Goal: Check status

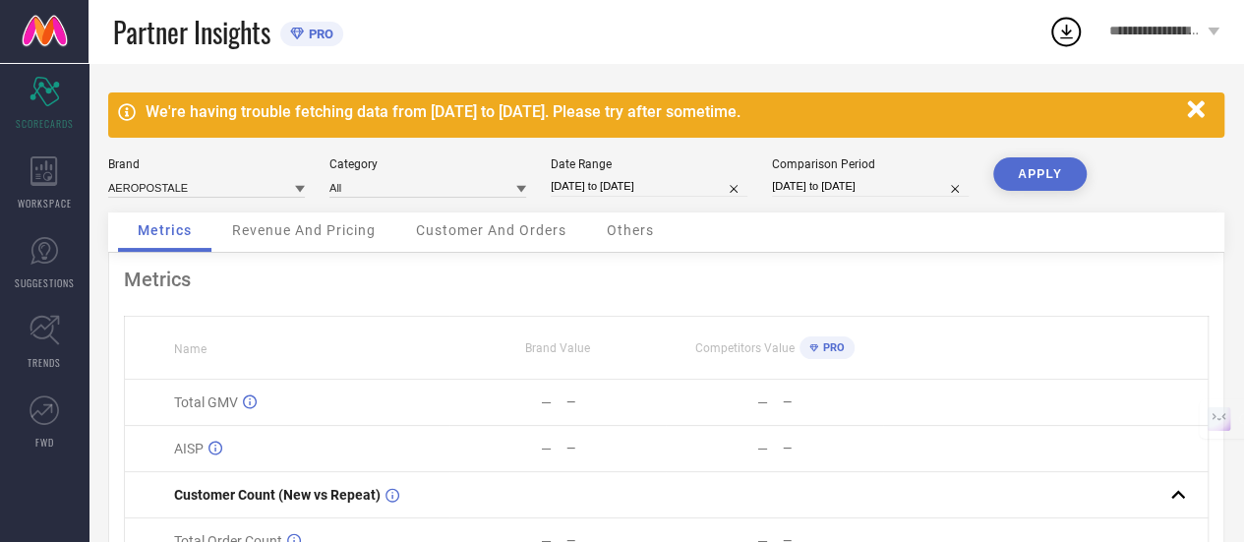
click at [301, 235] on span "Revenue And Pricing" at bounding box center [304, 230] width 144 height 16
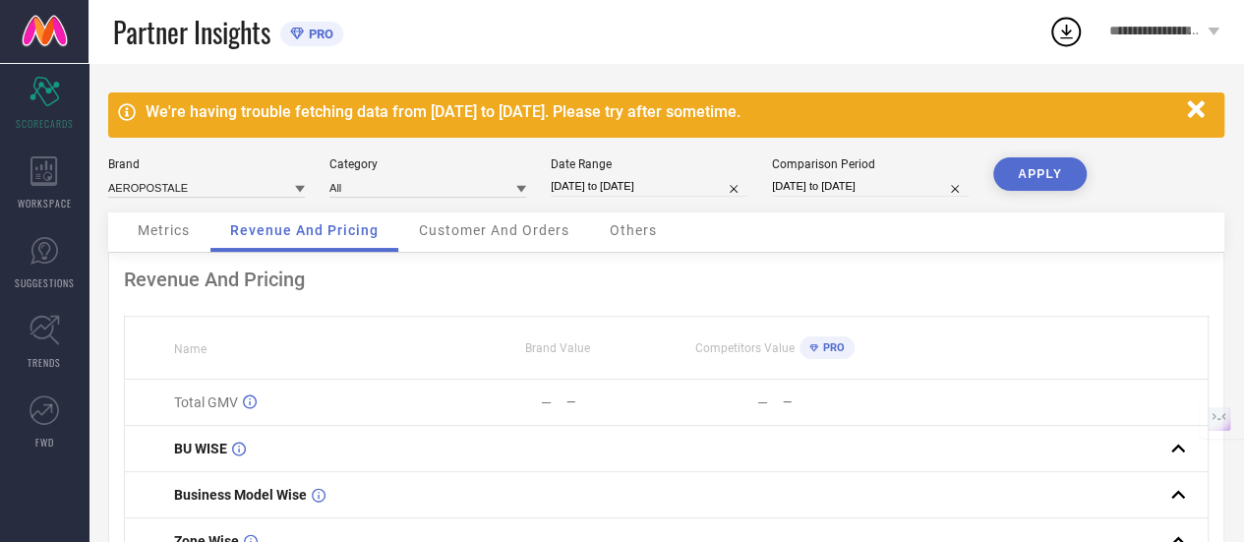
click at [1028, 182] on button "APPLY" at bounding box center [1039, 173] width 93 height 33
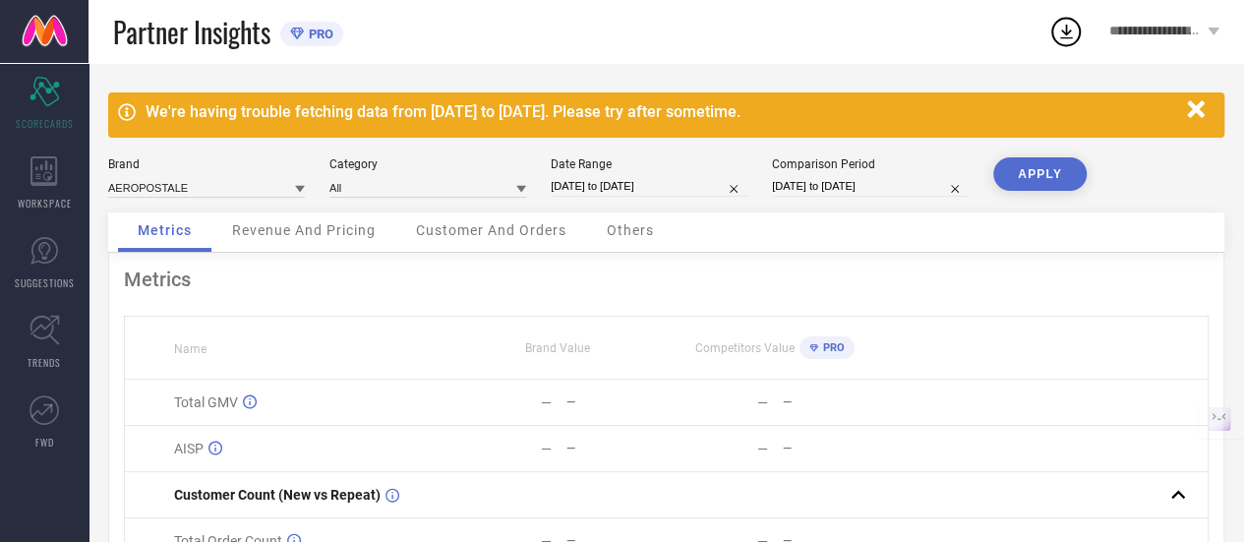
click at [600, 193] on input "[DATE] to [DATE]" at bounding box center [649, 186] width 197 height 21
select select "6"
select select "2025"
select select "7"
select select "2025"
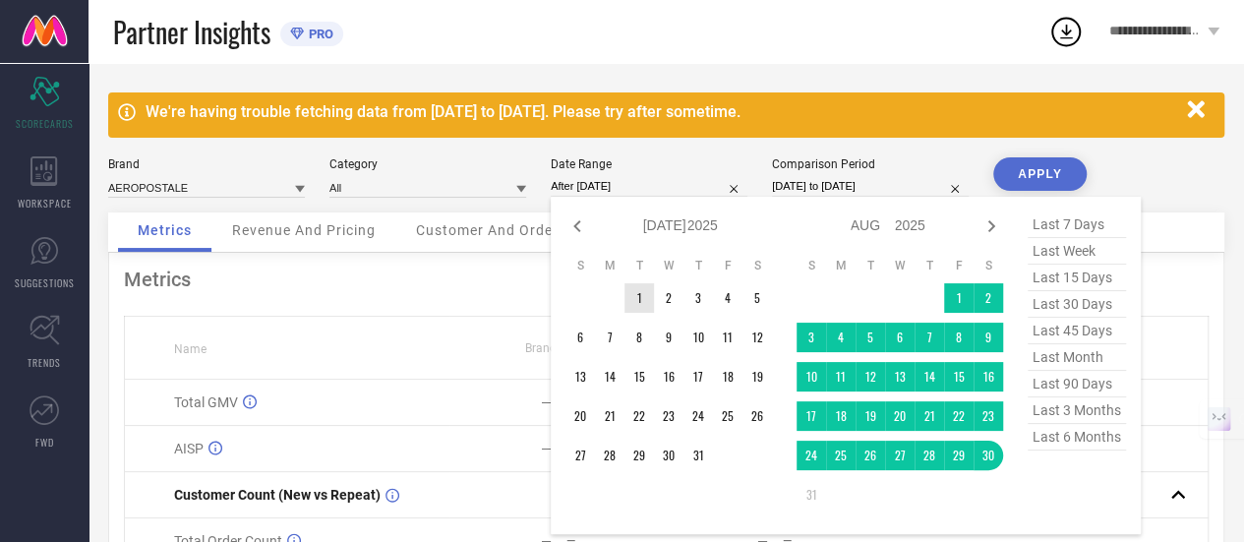
click at [641, 298] on td "1" at bounding box center [639, 298] width 30 height 30
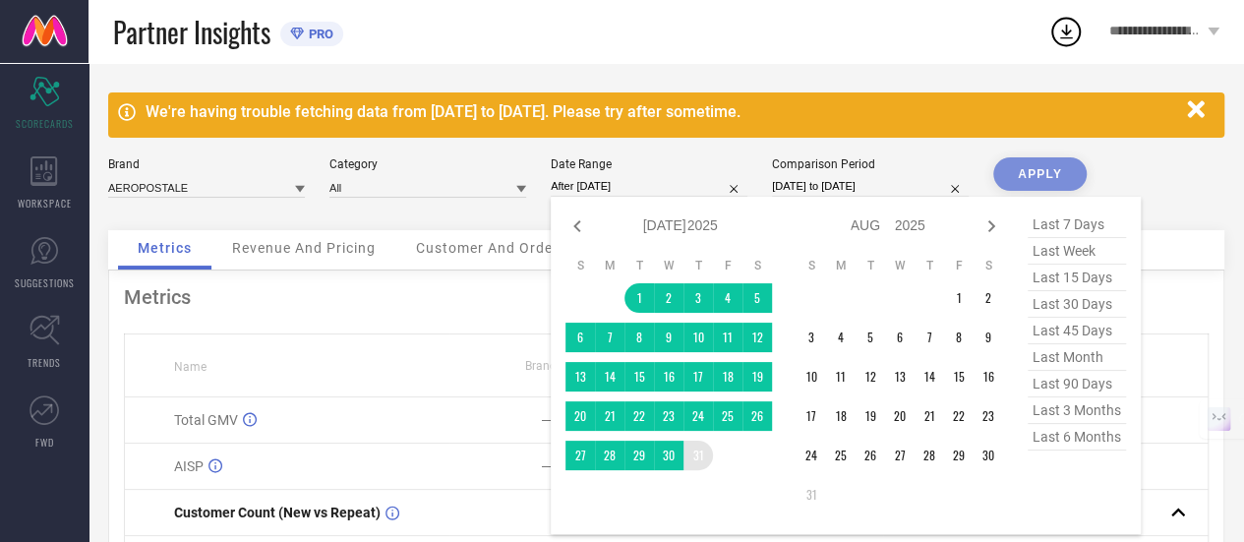
type input "[DATE] to [DATE]"
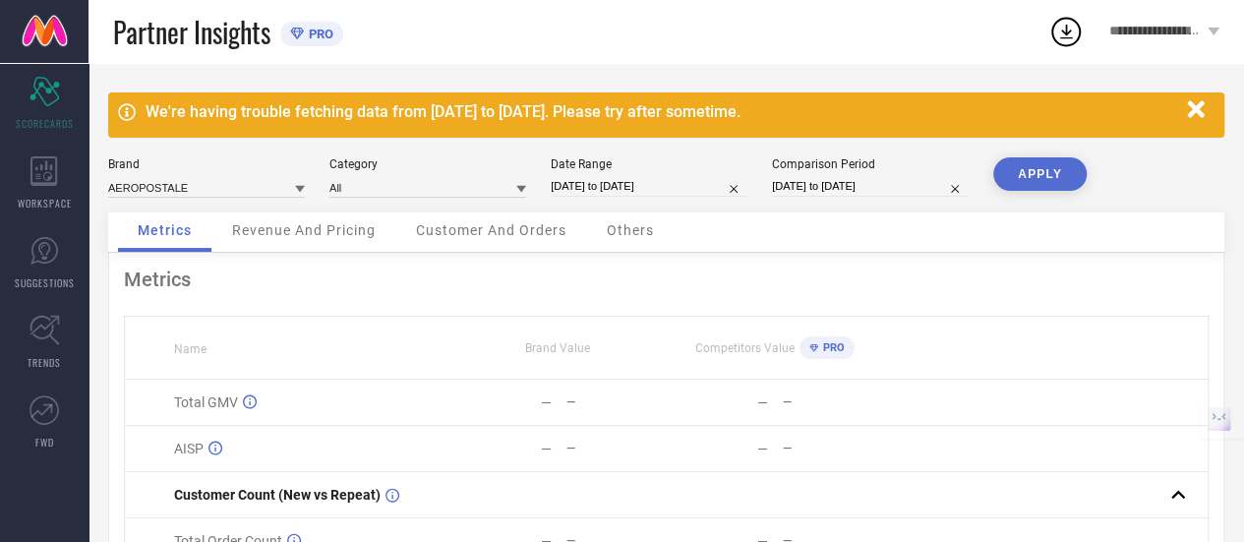
click at [1074, 186] on button "APPLY" at bounding box center [1039, 173] width 93 height 33
click at [389, 232] on div "Revenue And Pricing" at bounding box center [303, 231] width 183 height 39
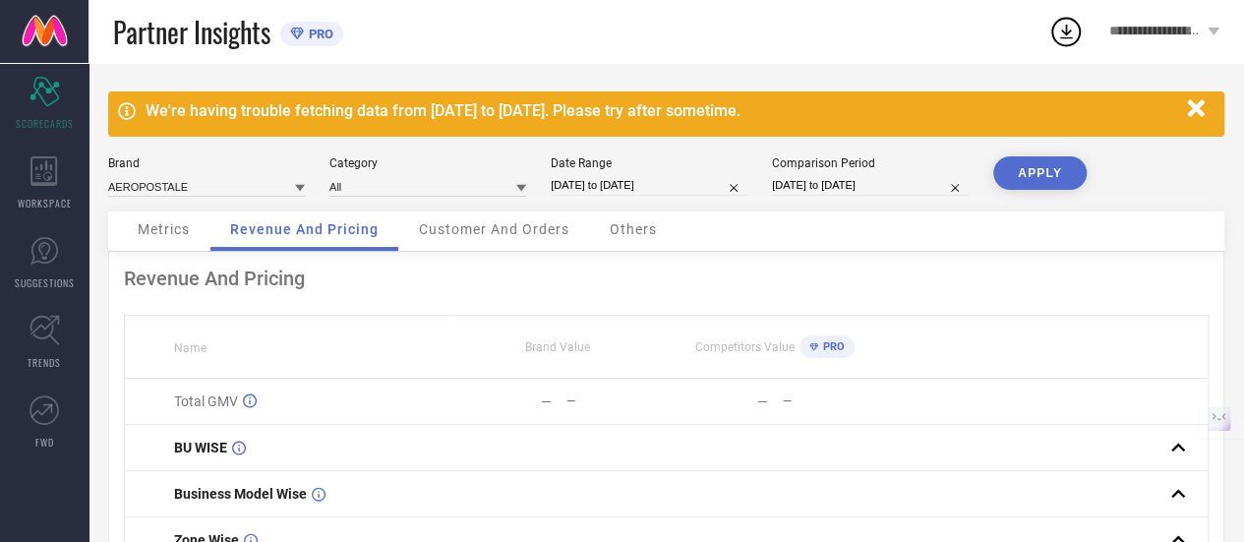
scroll to position [1, 0]
click at [462, 253] on div "Revenue And Pricing Name Brand Value Competitors Value PRO Total GMV — — — — BU…" at bounding box center [666, 502] width 1116 height 501
click at [517, 231] on span "Customer And Orders" at bounding box center [494, 229] width 150 height 16
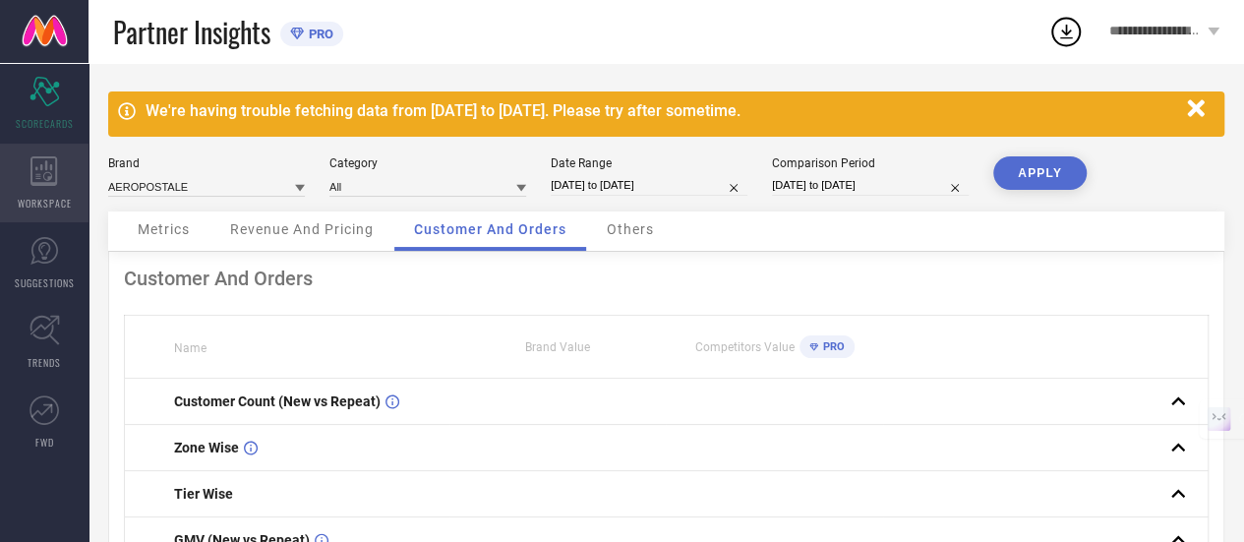
click at [45, 174] on icon at bounding box center [44, 171] width 28 height 30
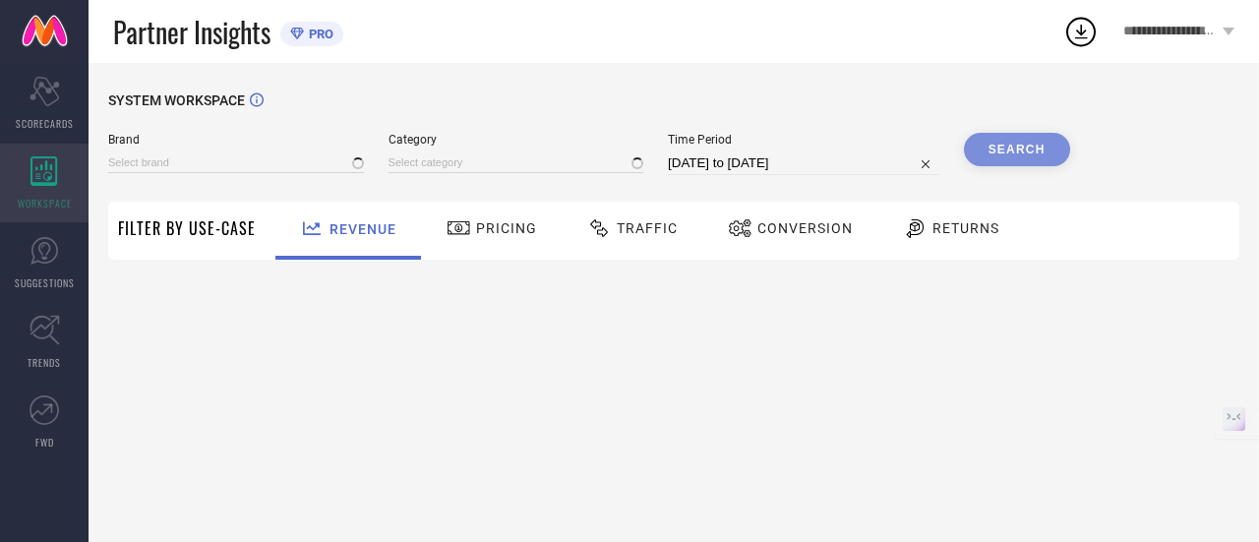
type input "AEROPOSTALE"
type input "All"
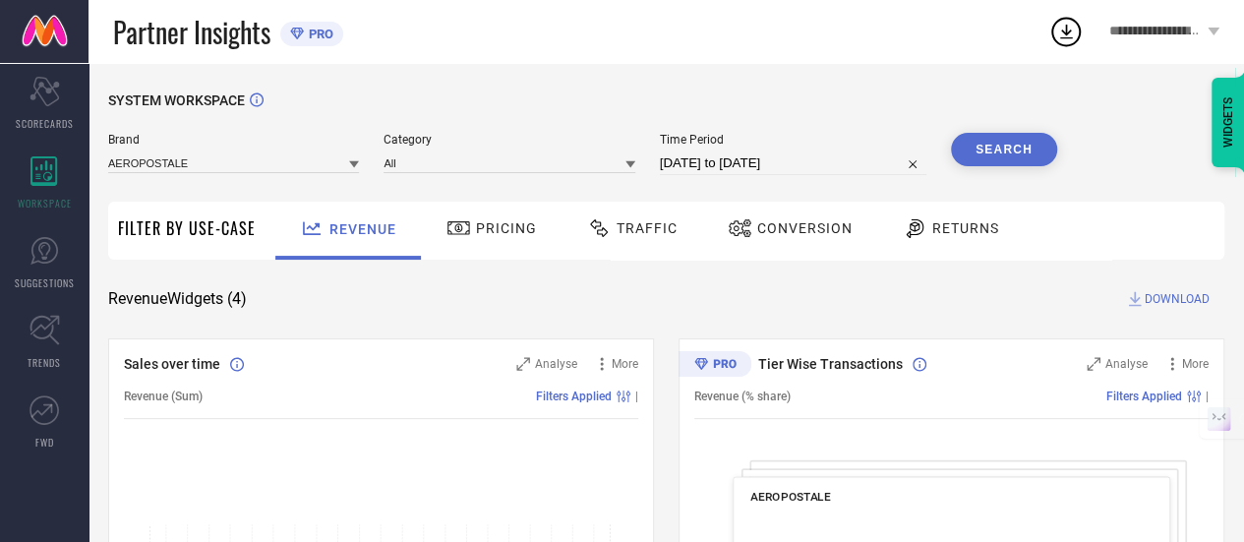
click at [713, 156] on input "[DATE] to [DATE]" at bounding box center [793, 163] width 266 height 24
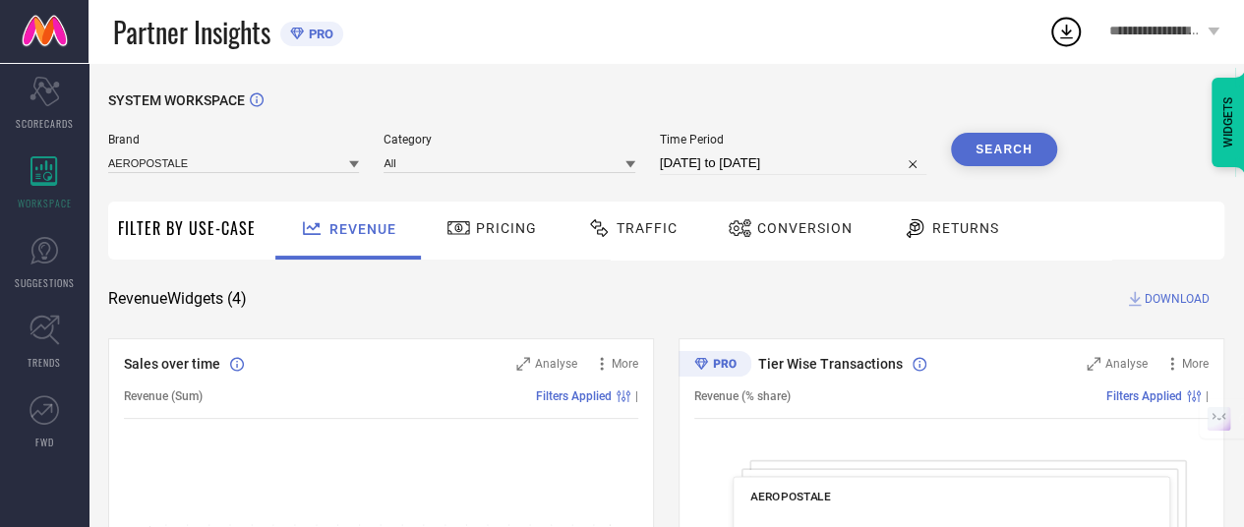
select select "6"
select select "2025"
select select "7"
select select "2025"
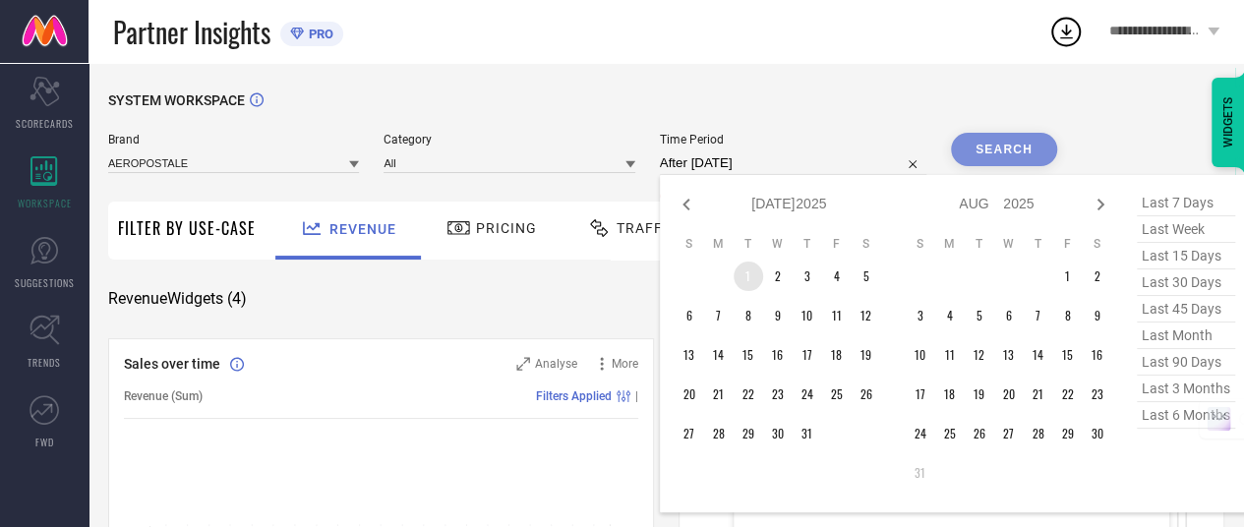
click at [760, 283] on td "1" at bounding box center [749, 277] width 30 height 30
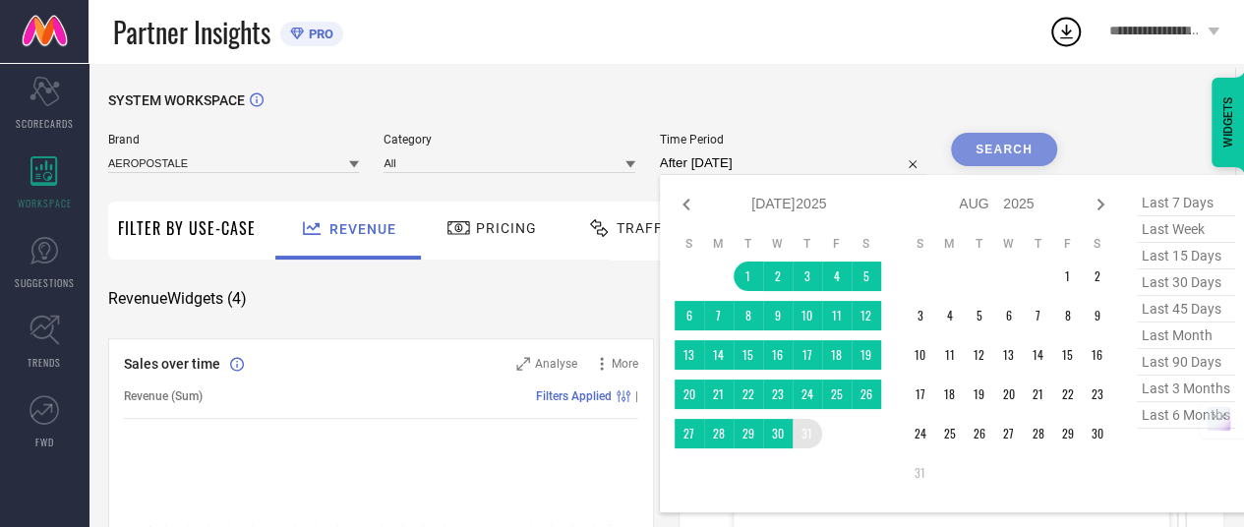
type input "[DATE] to [DATE]"
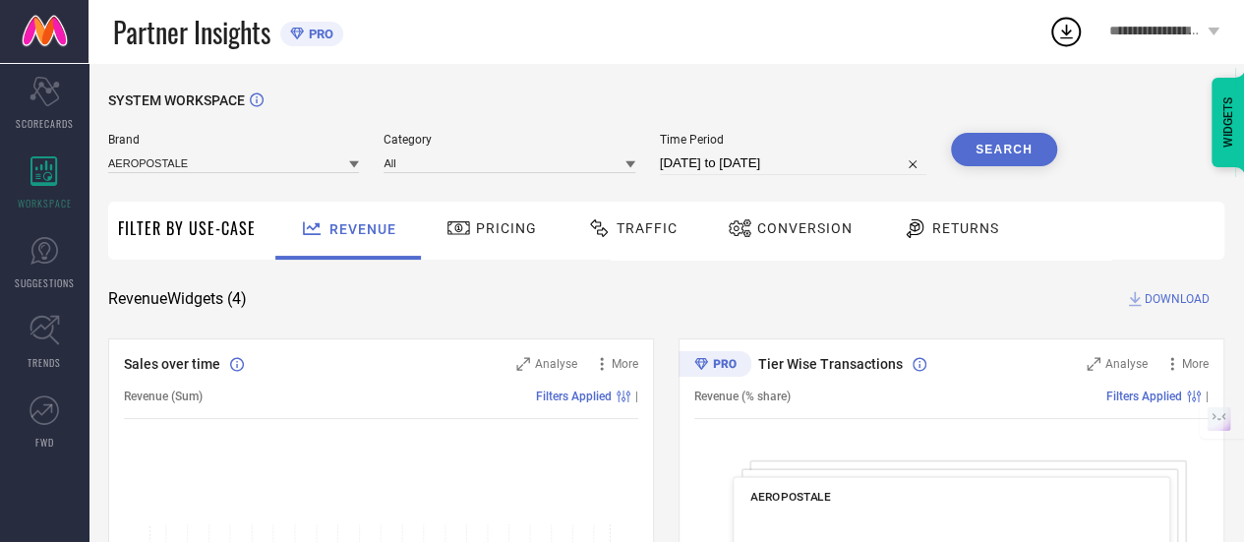
click at [1001, 164] on button "Search" at bounding box center [1004, 149] width 106 height 33
click at [494, 235] on span "Pricing" at bounding box center [506, 228] width 61 height 16
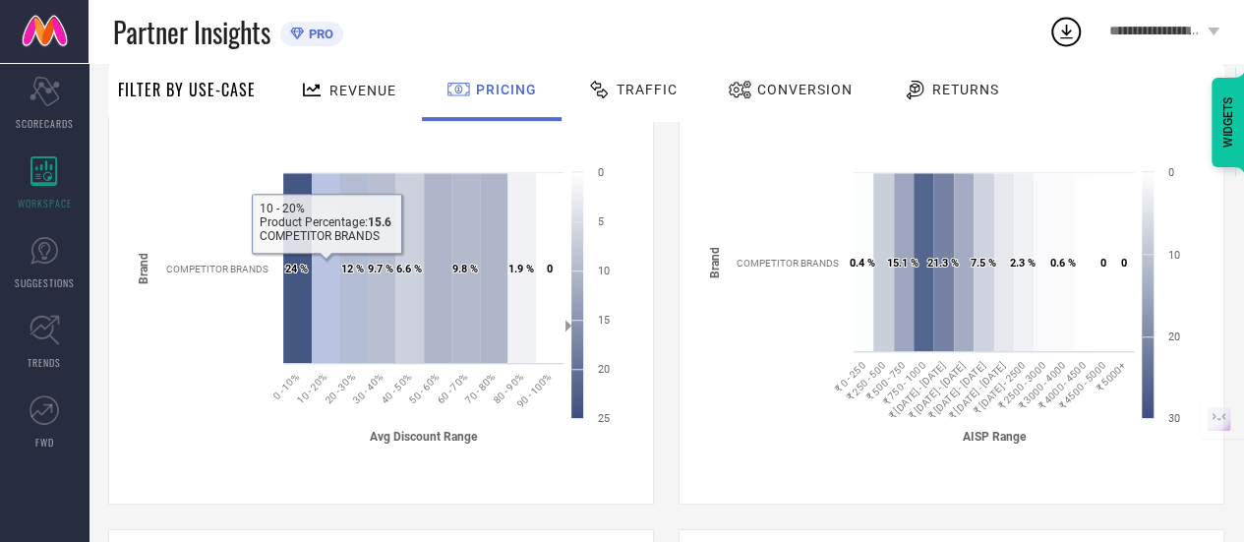
scroll to position [88, 0]
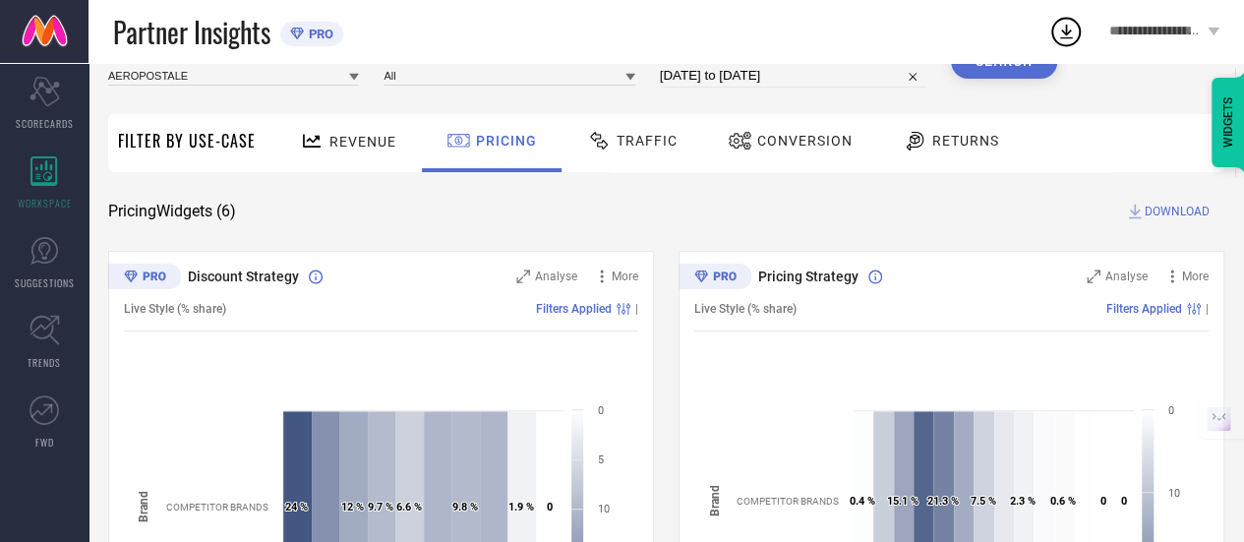
click at [617, 139] on span "Traffic" at bounding box center [647, 141] width 61 height 16
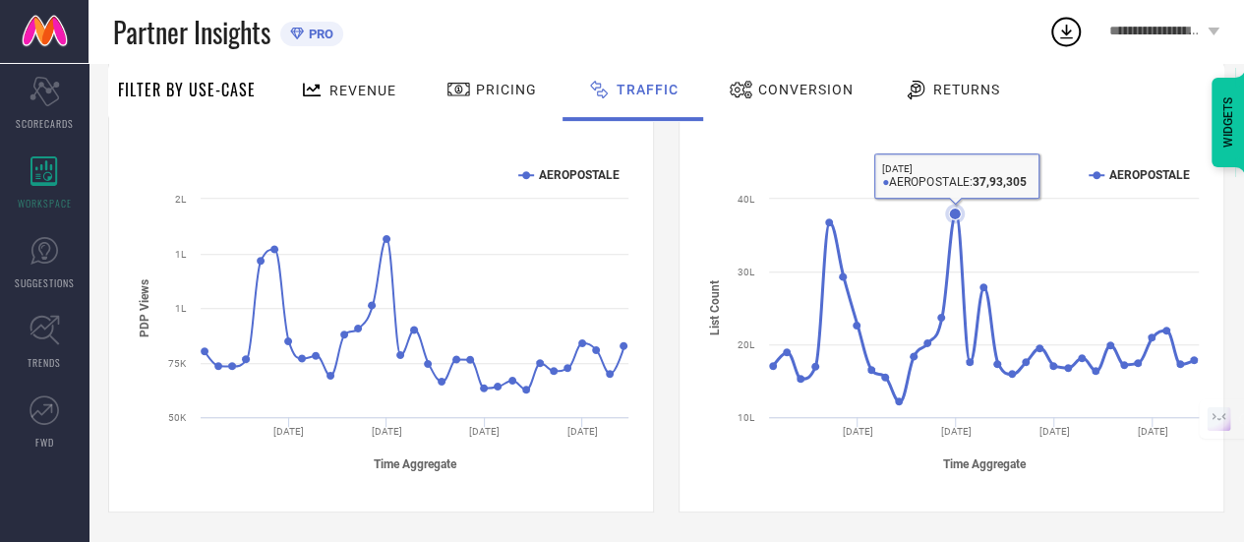
scroll to position [0, 0]
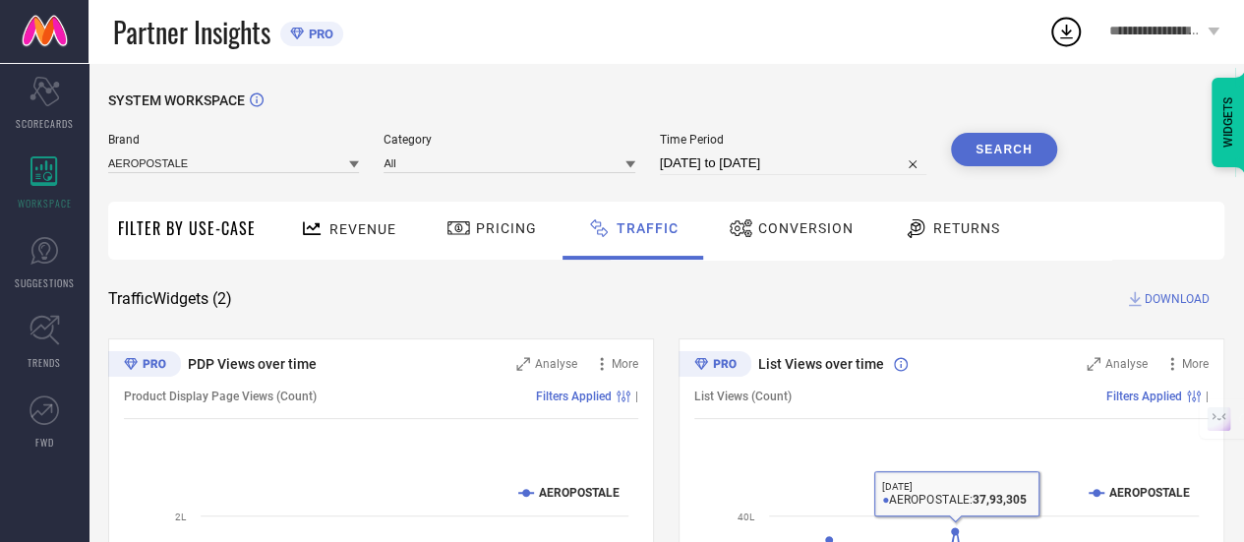
click at [835, 237] on div "Conversion" at bounding box center [791, 227] width 135 height 33
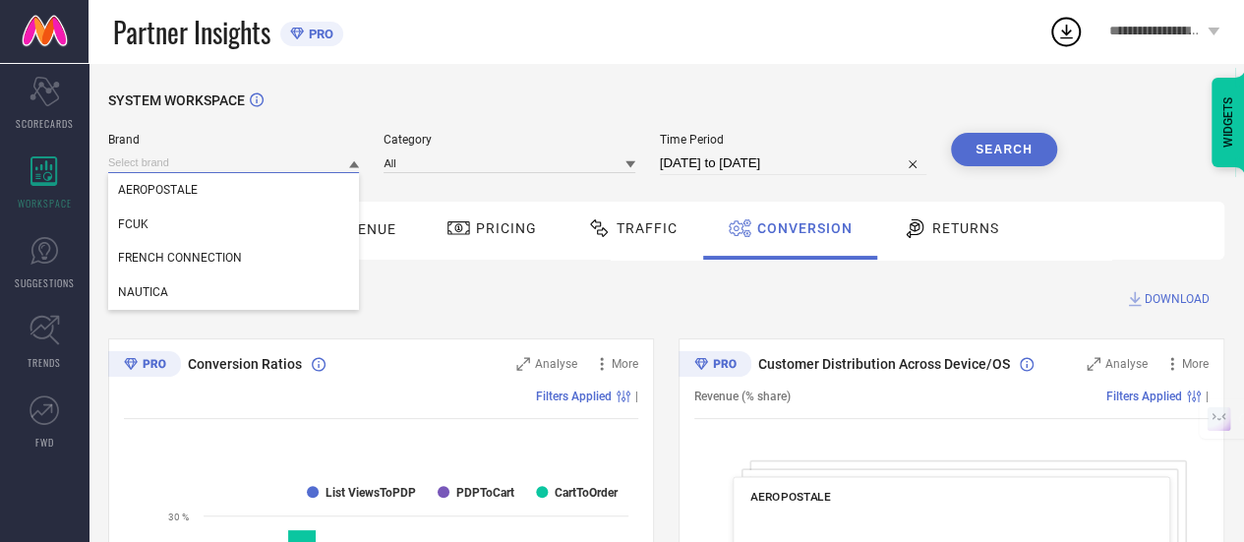
click at [288, 166] on input at bounding box center [233, 162] width 251 height 21
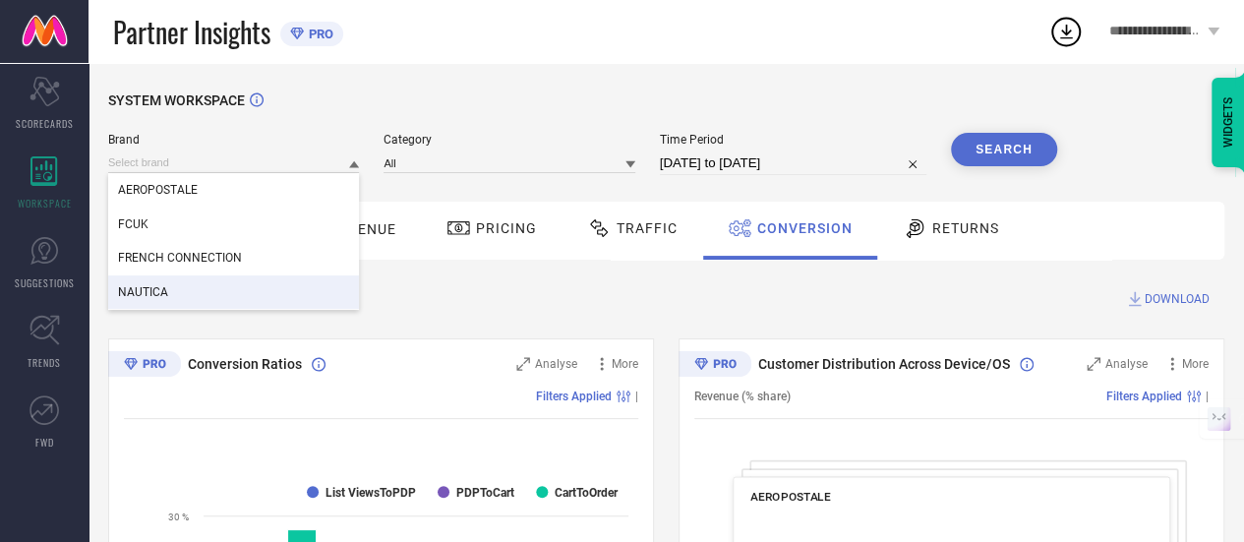
click at [202, 306] on div "NAUTICA" at bounding box center [233, 291] width 251 height 33
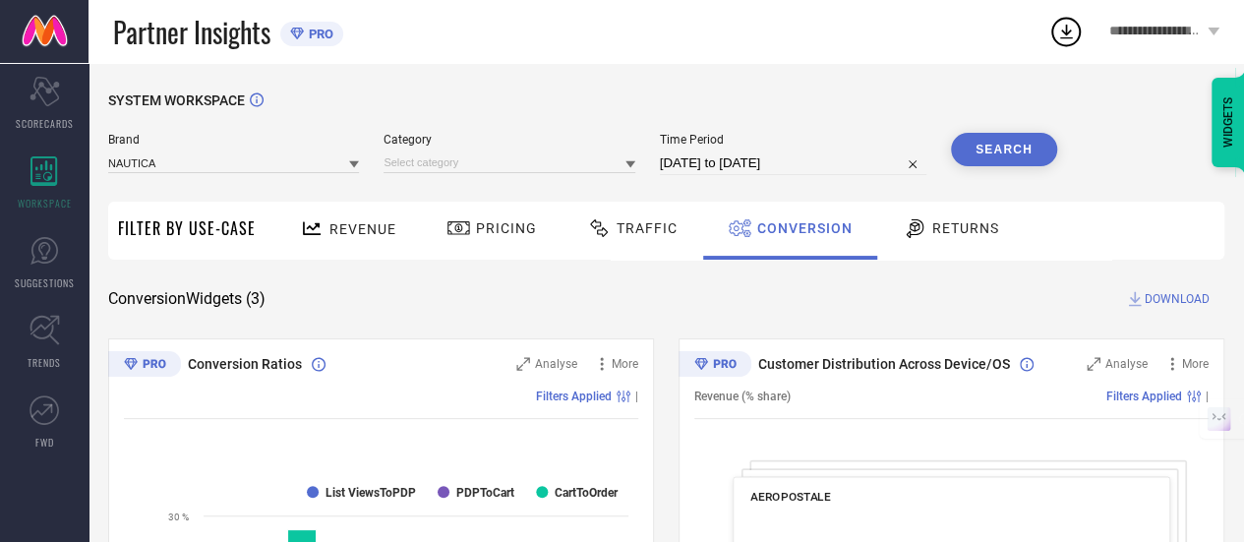
click at [958, 139] on button "Search" at bounding box center [1004, 149] width 106 height 33
